Goal: Find specific page/section: Find specific page/section

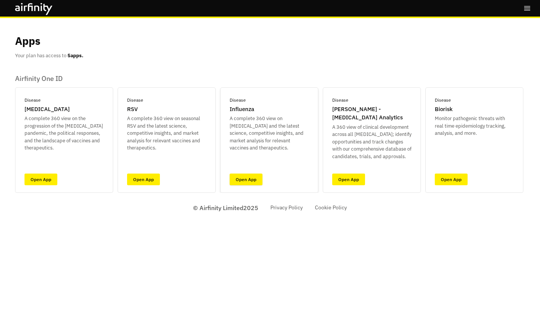
click at [244, 178] on link "Open App" at bounding box center [245, 180] width 33 height 12
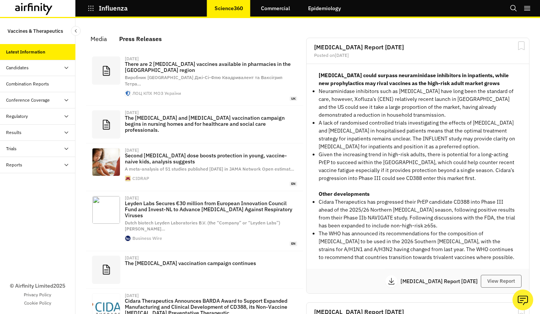
scroll to position [512, 220]
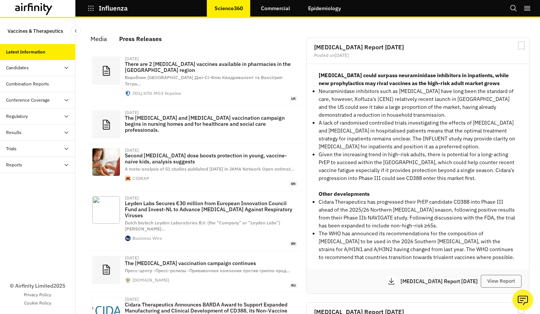
click at [109, 15] on div "Influenza Science360 Commercial Epidemiology" at bounding box center [75, 8] width 151 height 17
click at [110, 9] on p "Influenza" at bounding box center [113, 8] width 29 height 7
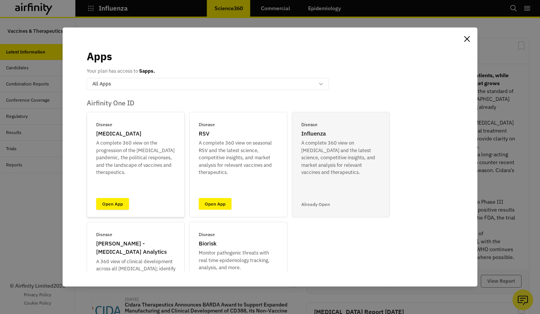
click at [113, 206] on link "Open App" at bounding box center [112, 204] width 33 height 12
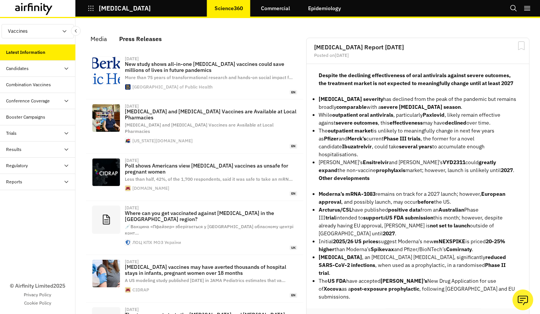
scroll to position [487, 220]
